Goal: Navigation & Orientation: Find specific page/section

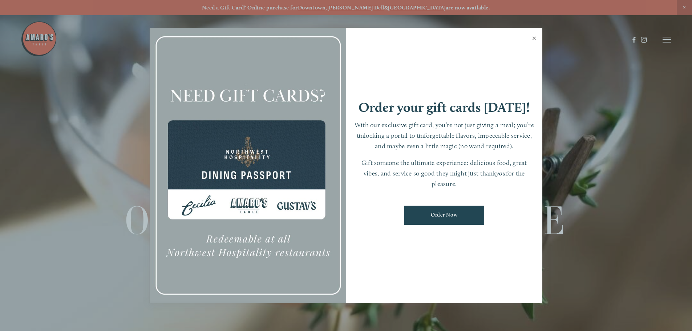
click at [534, 38] on link "Close" at bounding box center [534, 39] width 14 height 20
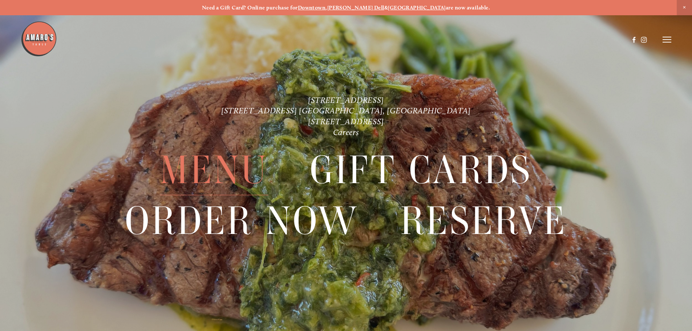
click at [219, 164] on span "Menu" at bounding box center [214, 170] width 108 height 50
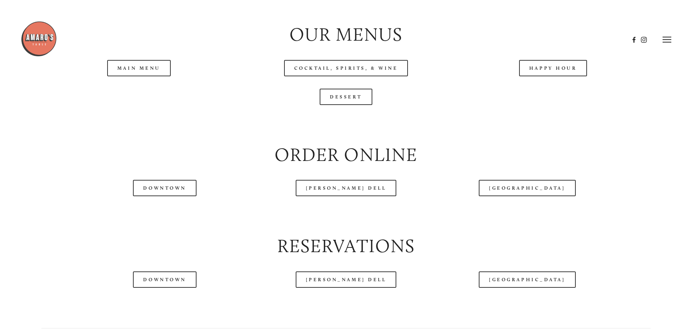
scroll to position [835, 0]
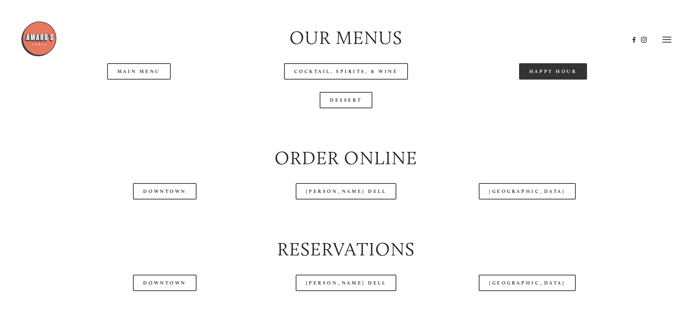
click at [551, 80] on link "Happy Hour" at bounding box center [553, 71] width 68 height 16
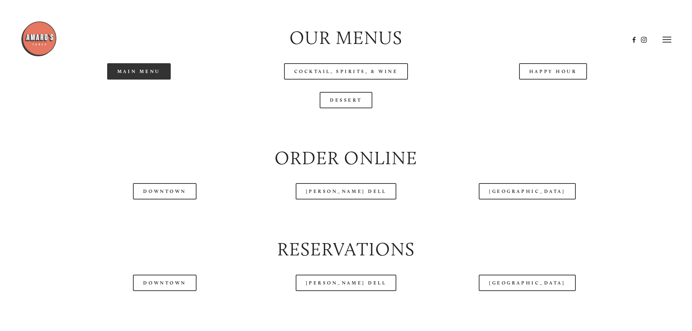
click at [160, 80] on link "Main Menu" at bounding box center [139, 71] width 64 height 16
click at [152, 80] on link "Main Menu" at bounding box center [139, 71] width 64 height 16
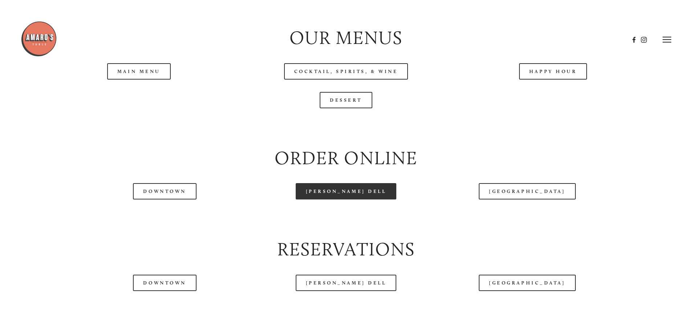
click at [337, 199] on link "[PERSON_NAME] Dell" at bounding box center [346, 191] width 101 height 16
